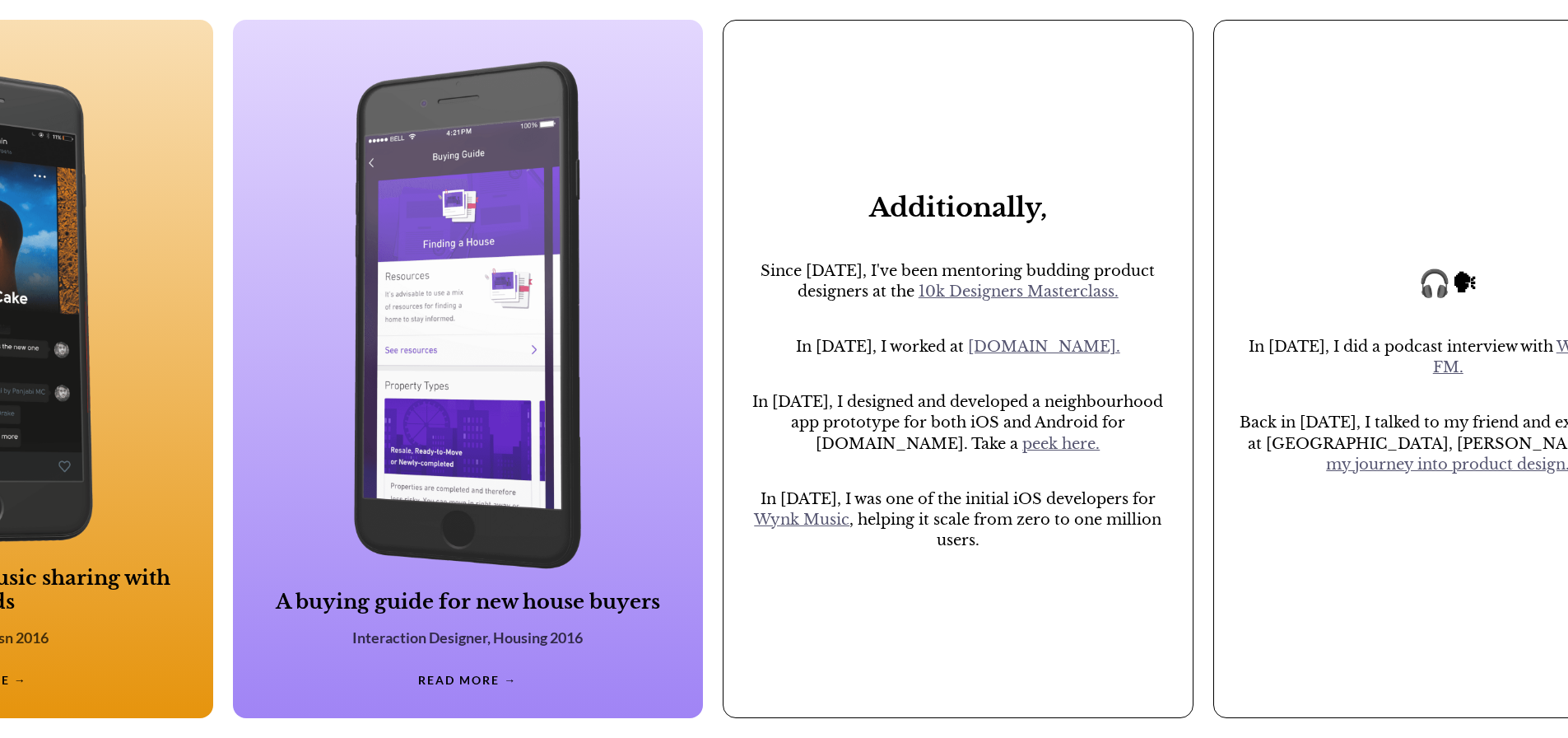
scroll to position [0, 2155]
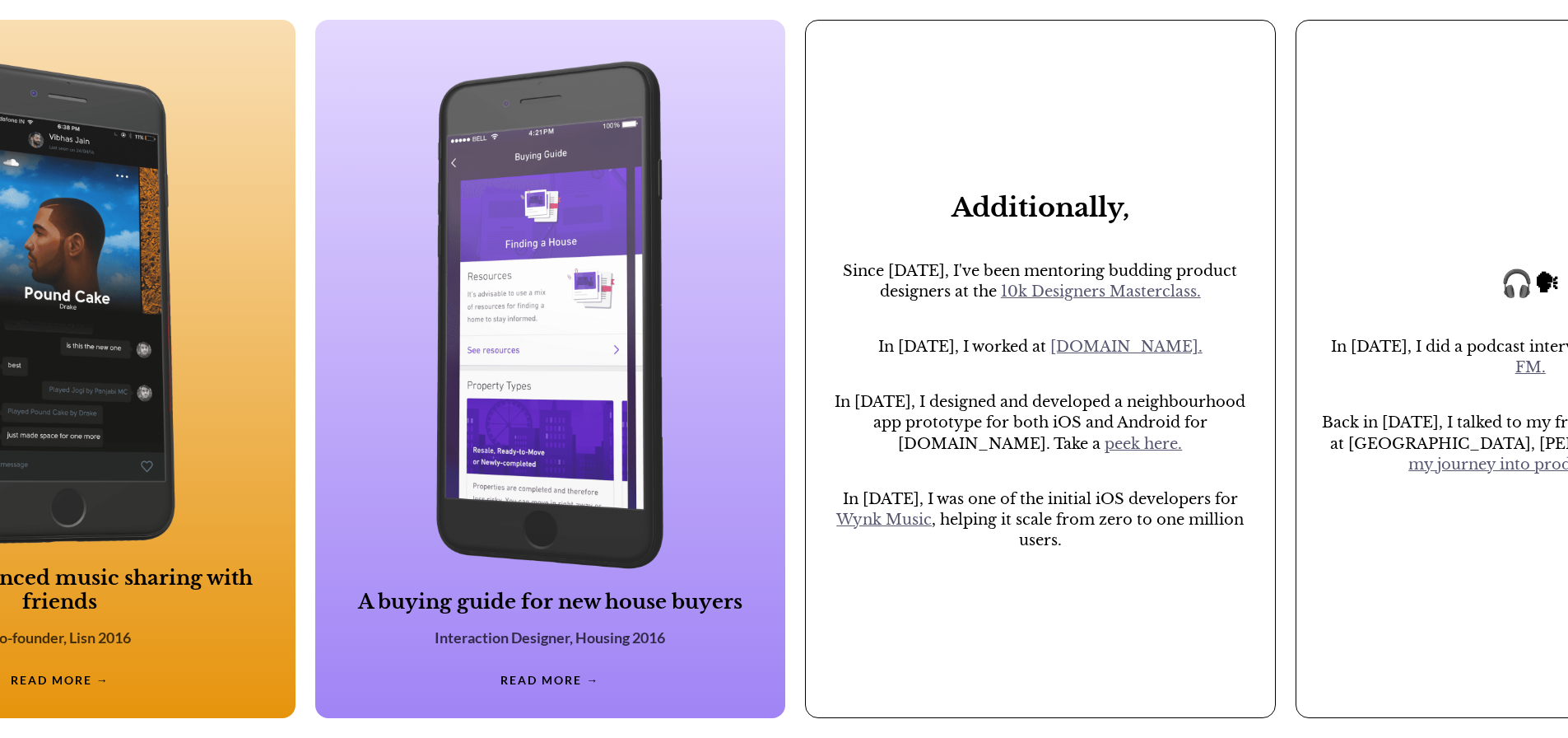
click at [1105, 453] on link "peek here." at bounding box center [1143, 444] width 77 height 18
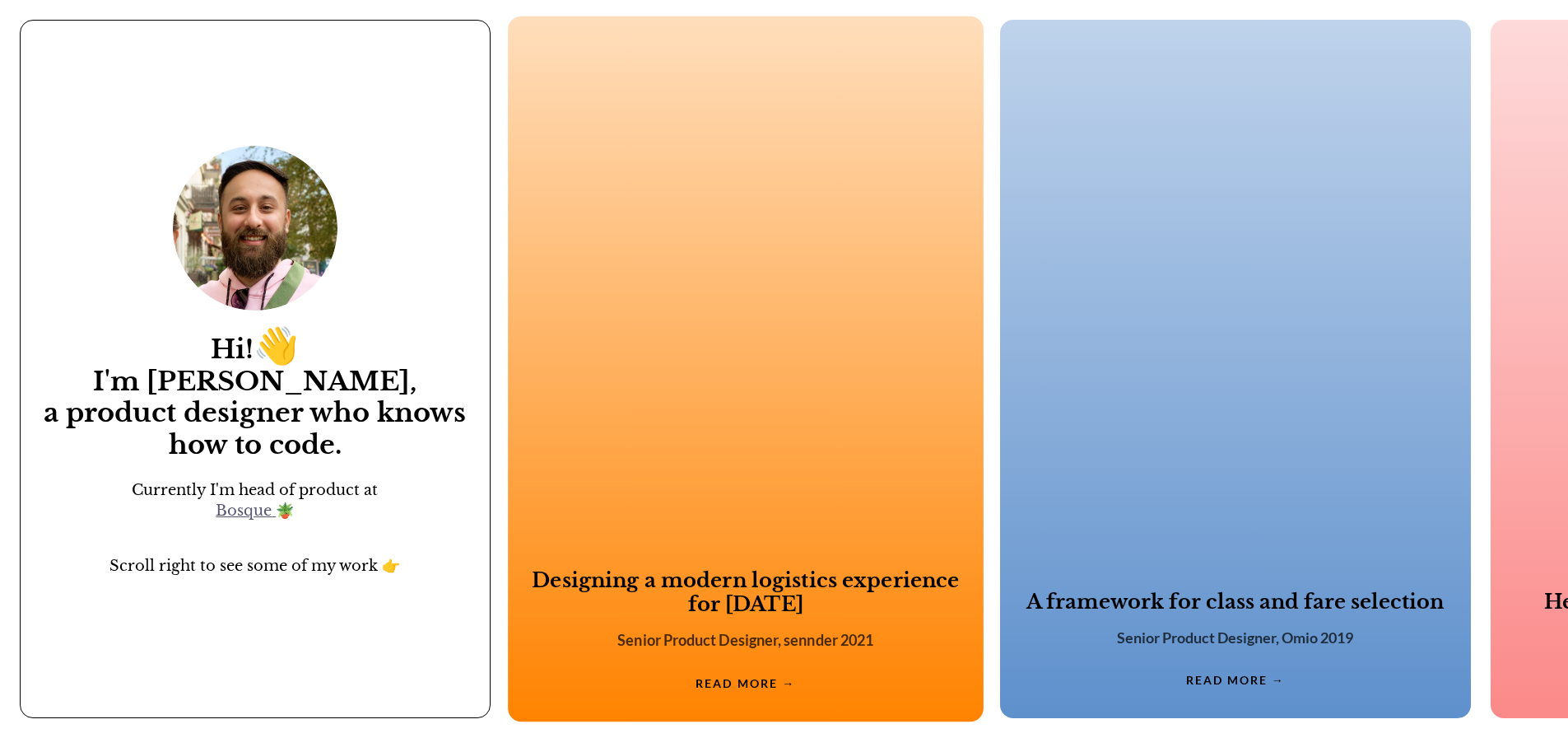
scroll to position [0, 82]
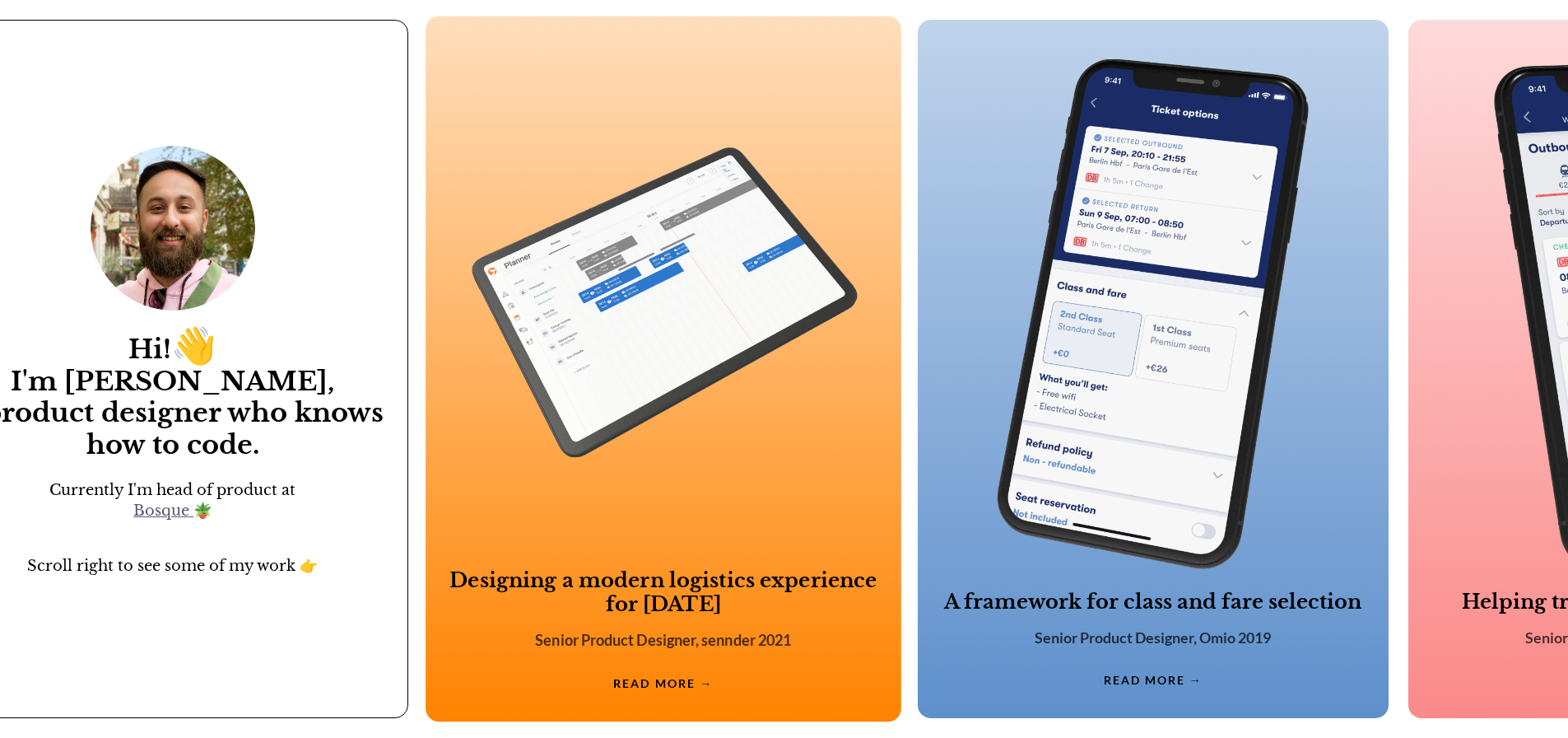
click at [745, 486] on img at bounding box center [663, 301] width 395 height 491
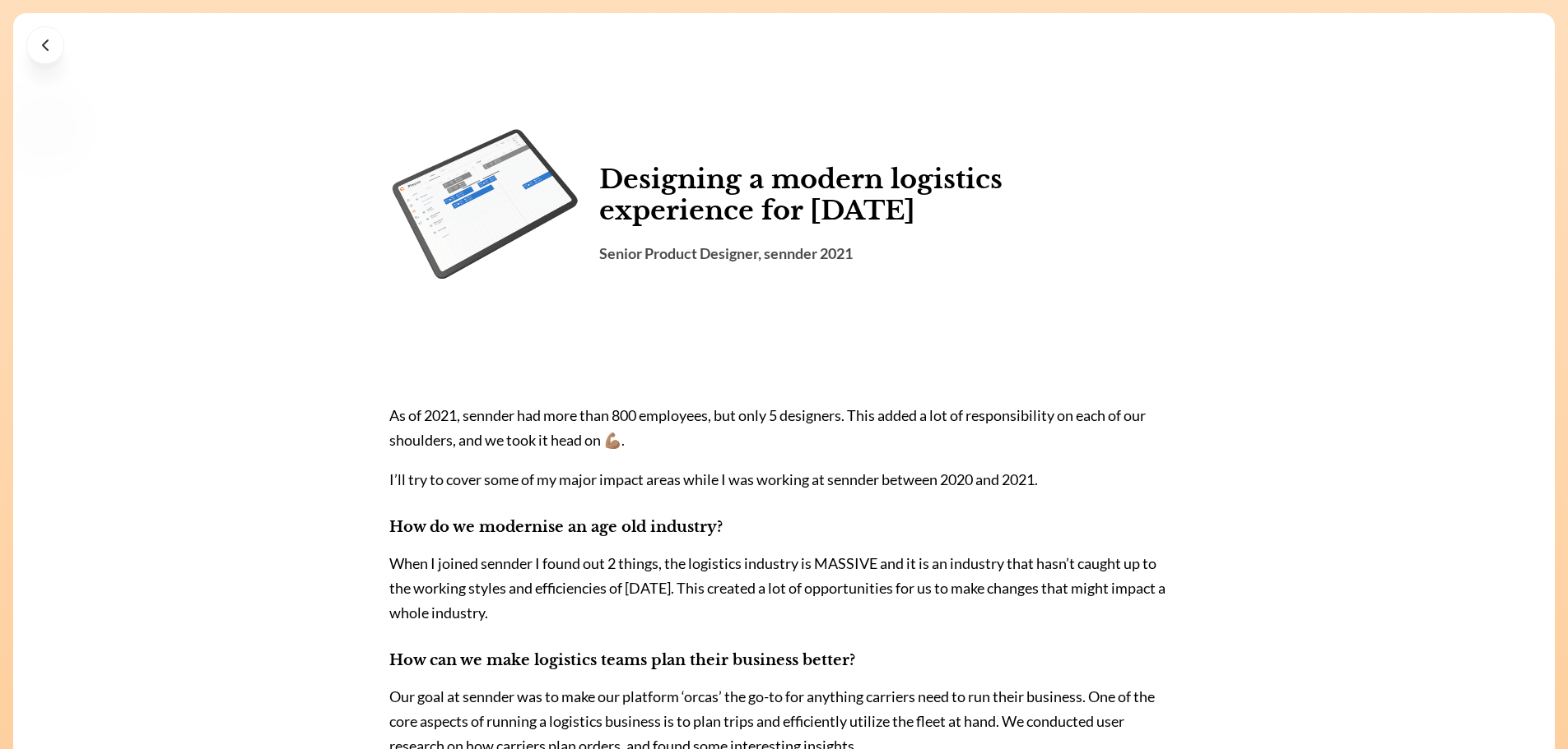
drag, startPoint x: 241, startPoint y: 605, endPoint x: 247, endPoint y: 97, distance: 508.0
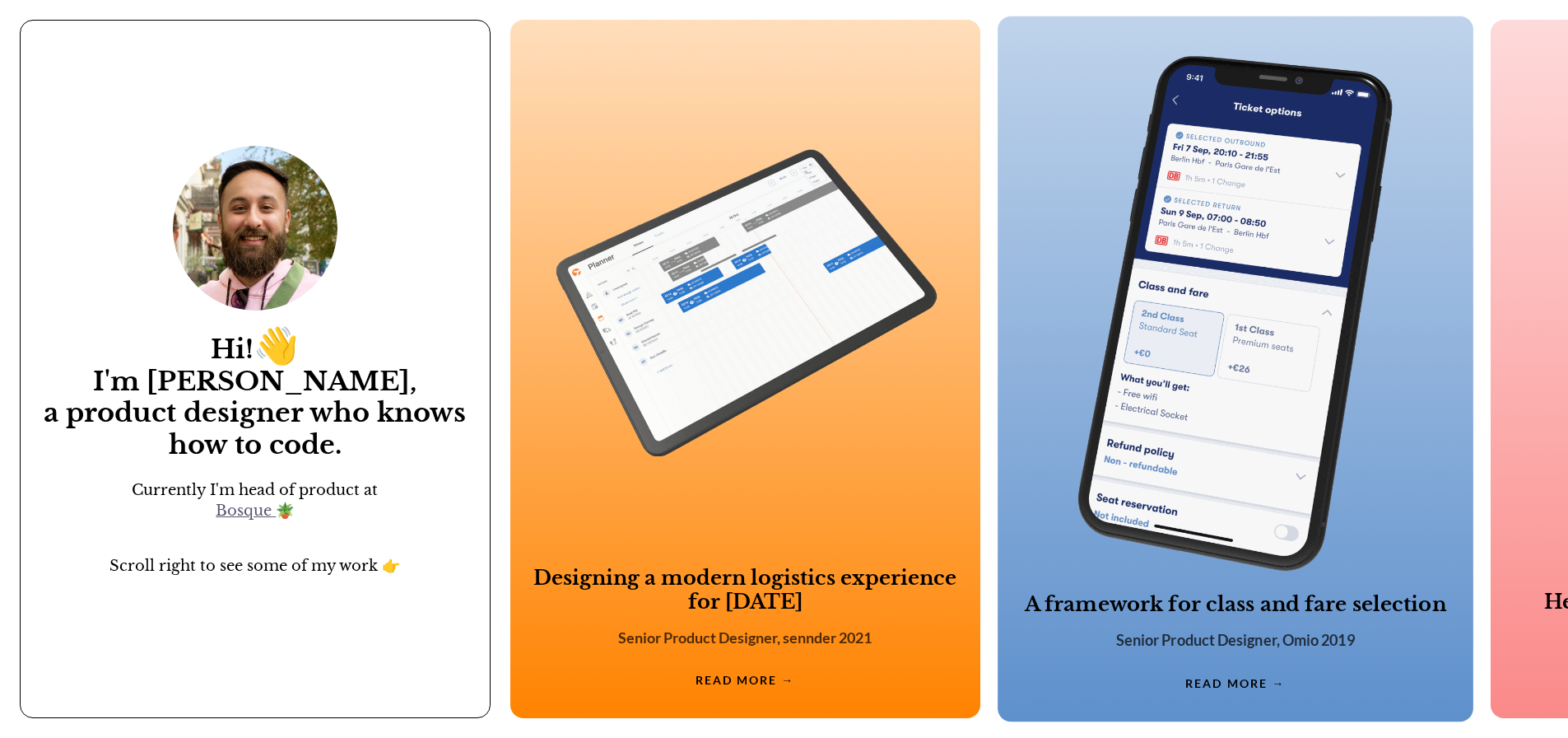
click at [1139, 227] on img at bounding box center [1235, 313] width 395 height 516
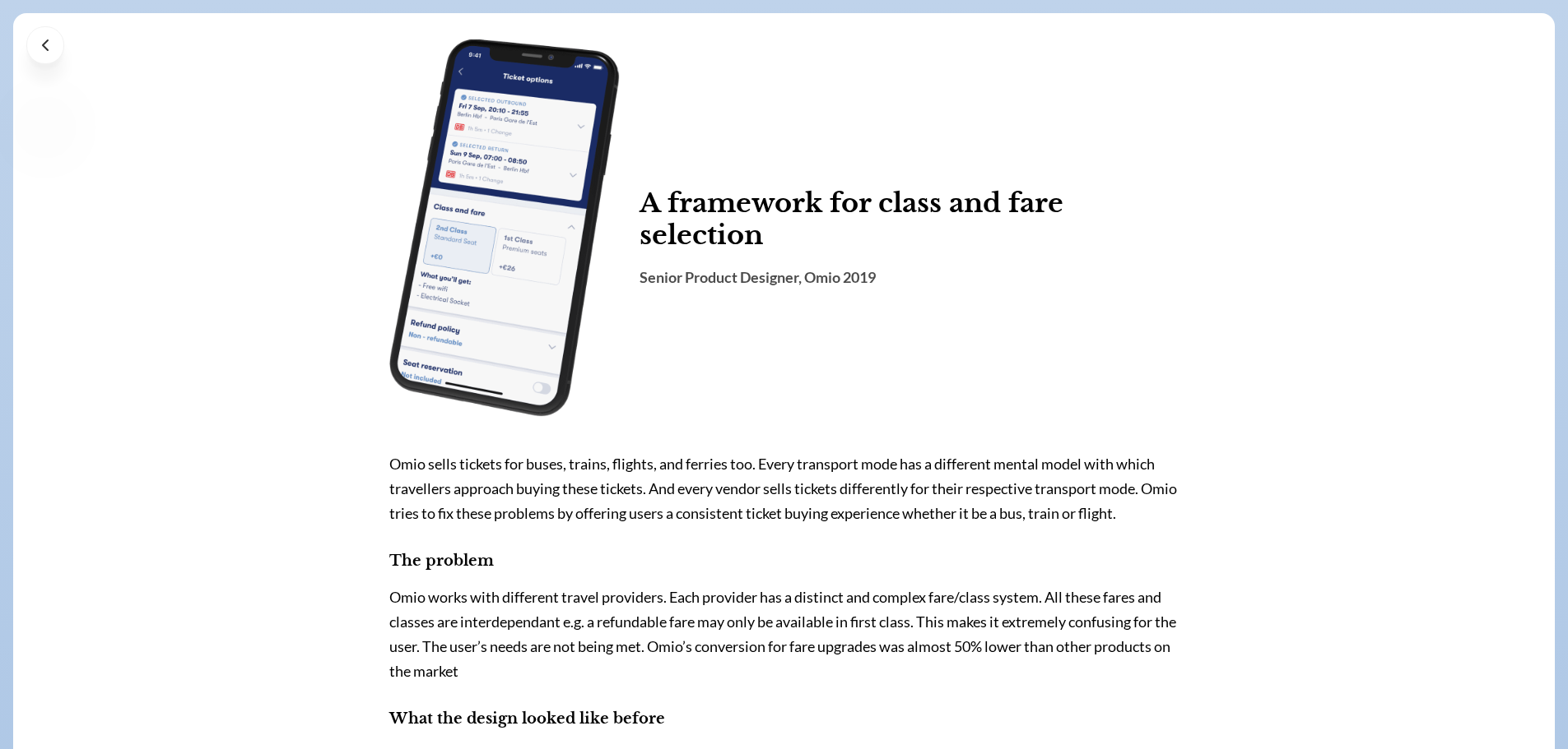
drag, startPoint x: 547, startPoint y: 480, endPoint x: 665, endPoint y: 39, distance: 456.5
